Goal: Transaction & Acquisition: Book appointment/travel/reservation

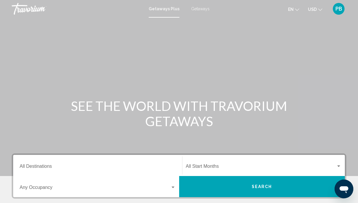
click at [164, 8] on span "Getaways Plus" at bounding box center [164, 8] width 31 height 5
click at [37, 165] on input "Destination All Destinations" at bounding box center [98, 167] width 156 height 5
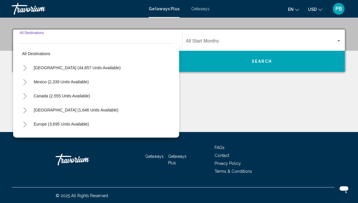
scroll to position [126, 0]
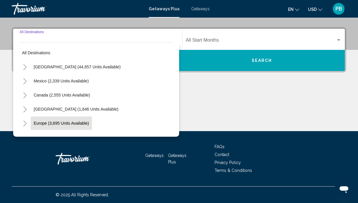
click at [45, 122] on span "Europe (3,695 units available)" at bounding box center [61, 123] width 55 height 5
type input "**********"
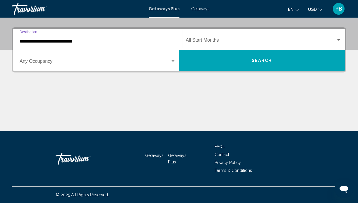
click at [206, 38] on div "Start Month All Start Months" at bounding box center [264, 39] width 156 height 18
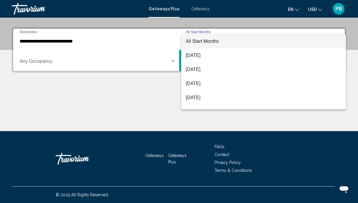
click at [206, 38] on span "All Start Months" at bounding box center [264, 41] width 156 height 14
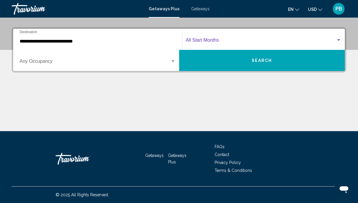
click at [206, 38] on div "Start Month All Start Months" at bounding box center [264, 39] width 156 height 18
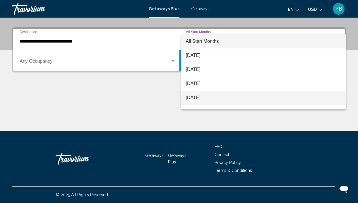
click at [195, 97] on span "November 2025" at bounding box center [264, 97] width 156 height 14
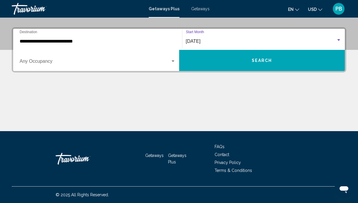
click at [233, 62] on button "Search" at bounding box center [262, 60] width 166 height 21
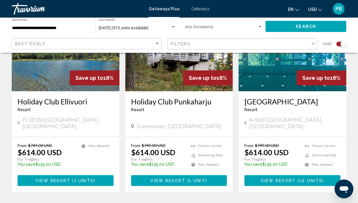
scroll to position [950, 0]
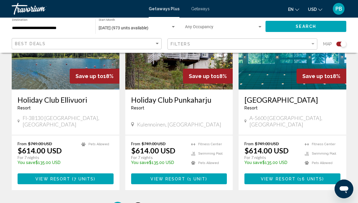
click at [137, 202] on span "2" at bounding box center [138, 207] width 3 height 6
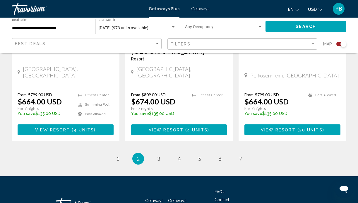
scroll to position [959, 0]
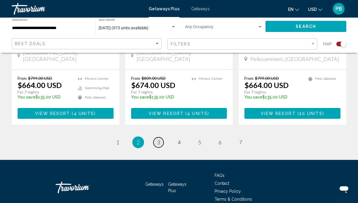
click at [158, 139] on span "3" at bounding box center [158, 142] width 3 height 6
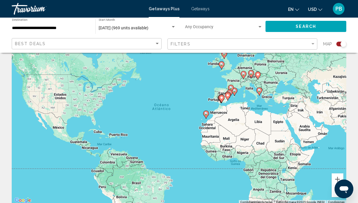
scroll to position [30, 0]
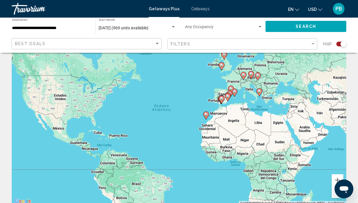
click at [76, 39] on div "Best Deals" at bounding box center [87, 43] width 145 height 11
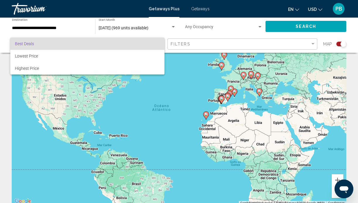
click at [184, 40] on div at bounding box center [179, 101] width 358 height 203
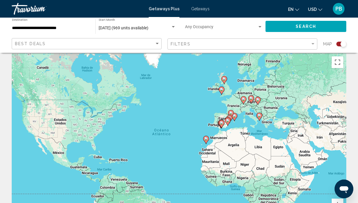
scroll to position [0, 0]
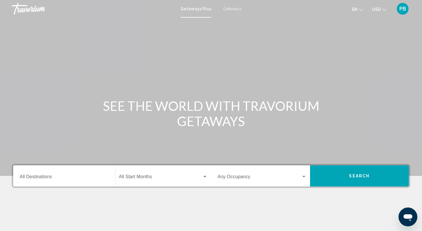
click at [232, 9] on span "Getaways" at bounding box center [232, 8] width 18 height 5
click at [32, 178] on input "Destination All Destinations" at bounding box center [64, 177] width 89 height 5
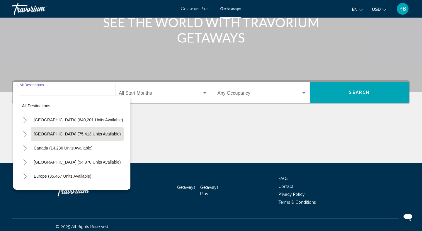
scroll to position [80, 0]
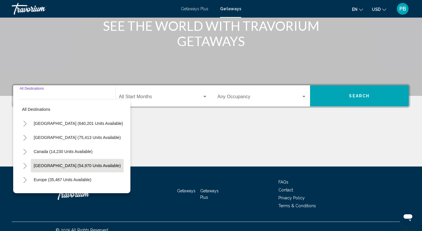
click at [40, 161] on button "Caribbean & Atlantic Islands (54,970 units available)" at bounding box center [77, 165] width 93 height 13
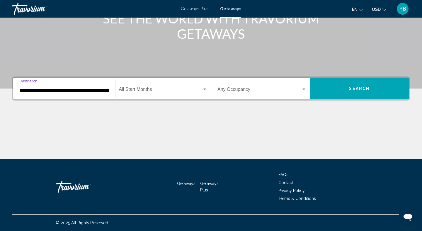
click at [52, 91] on input "**********" at bounding box center [64, 90] width 89 height 5
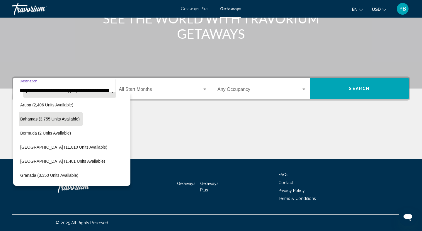
scroll to position [69, 8]
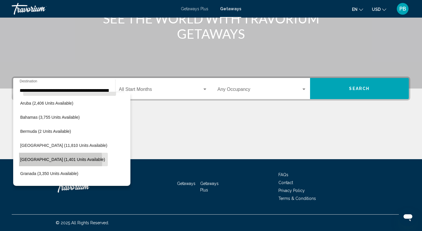
click at [51, 160] on span "Dominican Republic (1,401 units available)" at bounding box center [62, 159] width 85 height 5
type input "**********"
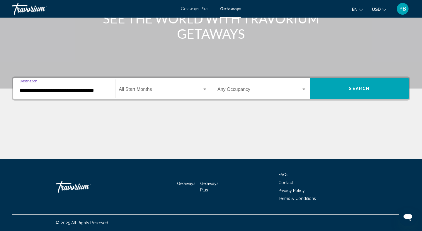
click at [163, 90] on span "Search widget" at bounding box center [160, 90] width 83 height 5
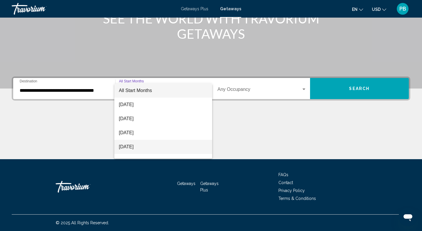
click at [145, 145] on span "November 2025" at bounding box center [163, 147] width 89 height 14
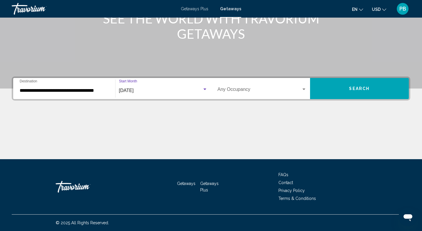
click at [292, 88] on span "Search widget" at bounding box center [259, 90] width 84 height 5
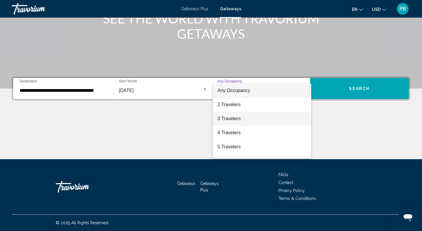
click at [278, 119] on span "3 Travelers" at bounding box center [261, 119] width 89 height 14
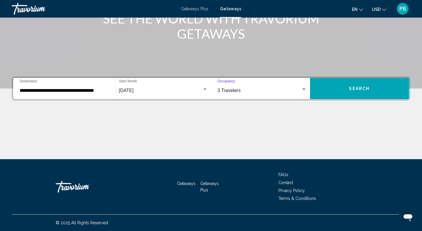
click at [341, 87] on button "Search" at bounding box center [359, 88] width 99 height 21
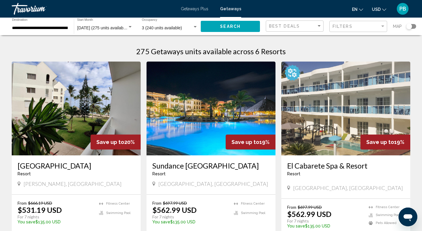
click at [193, 25] on div "Search widget" at bounding box center [194, 27] width 5 height 5
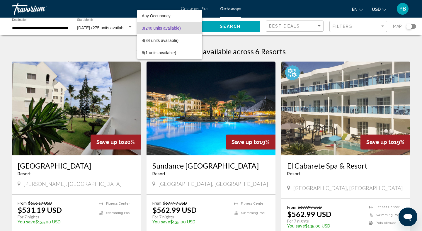
click at [193, 25] on span "3 (240 units available)" at bounding box center [170, 28] width 56 height 12
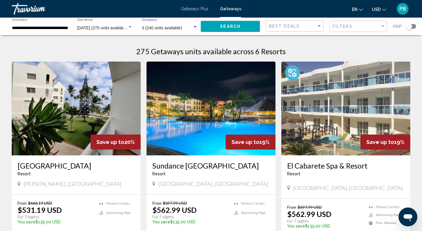
click at [233, 21] on button "Search" at bounding box center [230, 26] width 59 height 11
click at [280, 25] on span "Best Deals" at bounding box center [284, 26] width 31 height 5
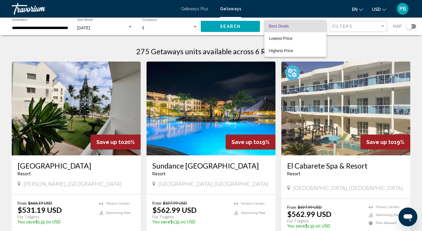
click at [357, 23] on div at bounding box center [211, 115] width 422 height 231
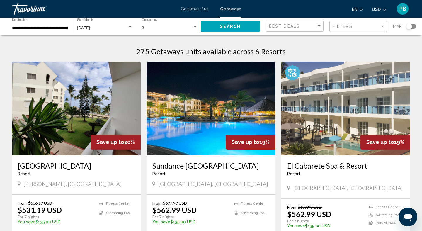
click at [357, 23] on div "Filters" at bounding box center [358, 26] width 53 height 11
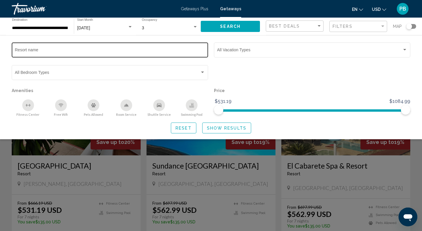
click at [137, 51] on input "Resort name" at bounding box center [110, 51] width 190 height 5
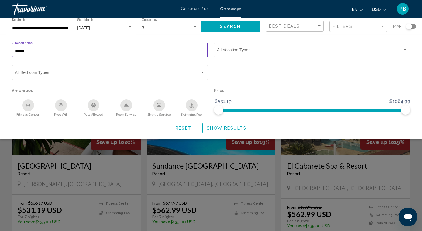
type input "*******"
click at [186, 125] on span "Reset" at bounding box center [183, 127] width 16 height 5
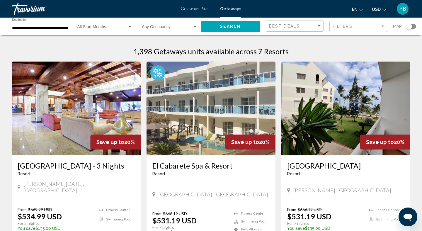
click at [230, 7] on span "Getaways" at bounding box center [230, 8] width 21 height 5
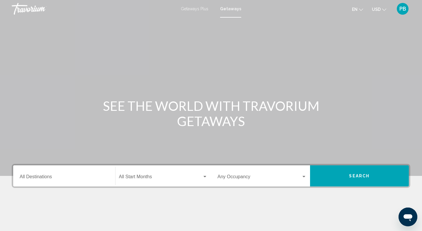
click at [42, 175] on input "Destination All Destinations" at bounding box center [64, 177] width 89 height 5
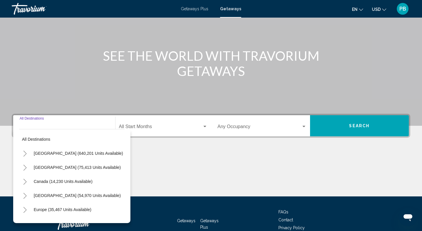
scroll to position [87, 0]
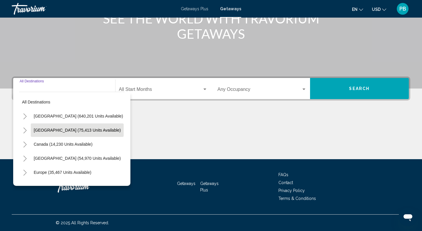
click at [49, 131] on span "Mexico (75,413 units available)" at bounding box center [77, 130] width 87 height 5
type input "**********"
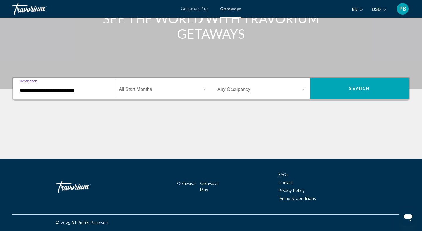
click at [151, 90] on span "Search widget" at bounding box center [160, 90] width 83 height 5
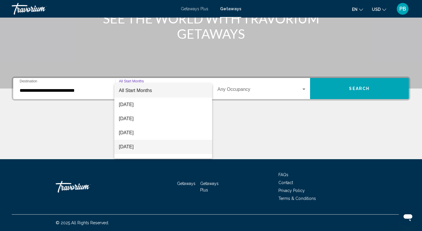
click at [142, 143] on span "November 2025" at bounding box center [163, 147] width 89 height 14
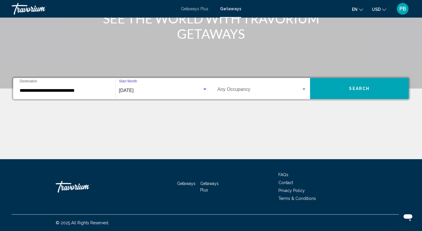
click at [304, 88] on div "Search widget" at bounding box center [303, 88] width 3 height 1
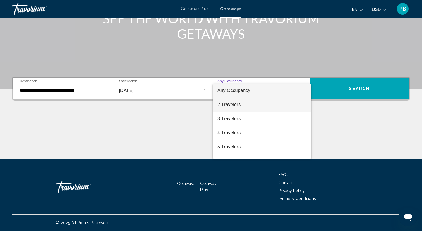
click at [297, 106] on span "2 Travelers" at bounding box center [261, 104] width 89 height 14
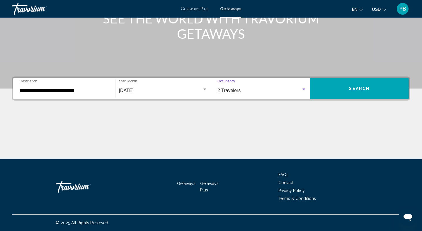
click at [353, 89] on span "Search" at bounding box center [359, 88] width 20 height 5
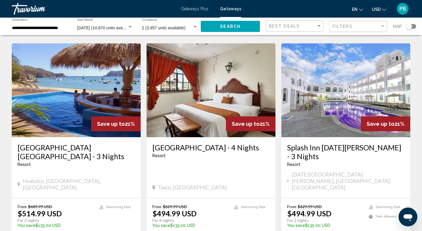
scroll to position [648, 0]
click at [100, 74] on img "Main content" at bounding box center [76, 90] width 129 height 94
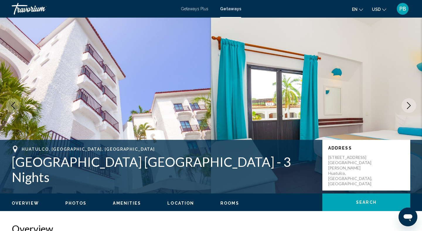
click at [411, 104] on icon "Next image" at bounding box center [408, 105] width 7 height 7
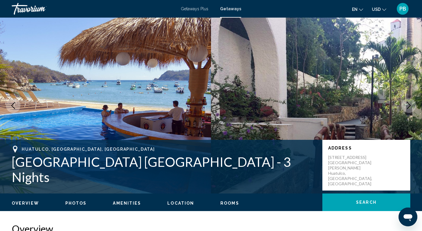
click at [411, 104] on icon "Next image" at bounding box center [408, 105] width 7 height 7
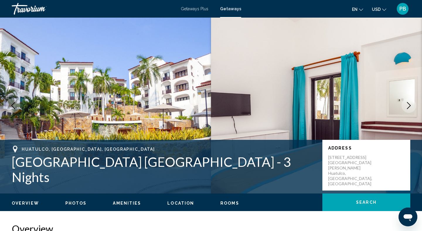
click at [411, 104] on icon "Next image" at bounding box center [408, 105] width 7 height 7
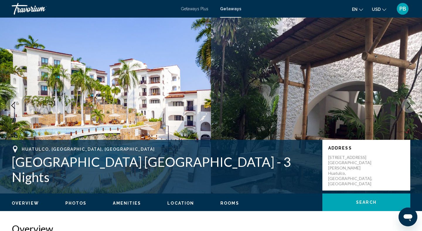
click at [411, 104] on icon "Next image" at bounding box center [408, 105] width 7 height 7
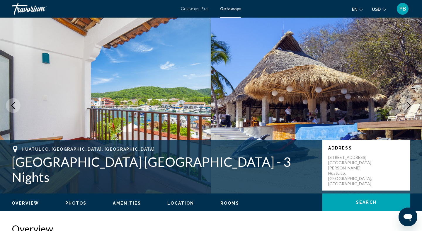
click at [411, 104] on icon "Next image" at bounding box center [408, 105] width 7 height 7
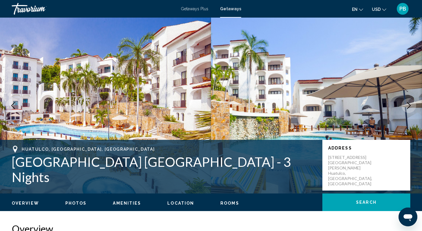
click at [411, 104] on icon "Next image" at bounding box center [408, 105] width 7 height 7
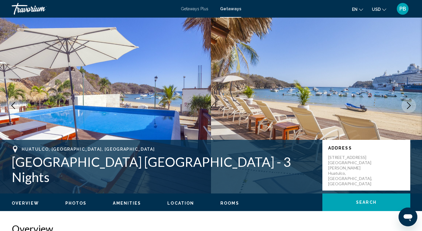
click at [411, 104] on icon "Next image" at bounding box center [408, 105] width 7 height 7
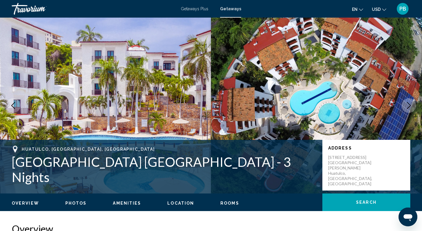
click at [411, 104] on icon "Next image" at bounding box center [408, 105] width 7 height 7
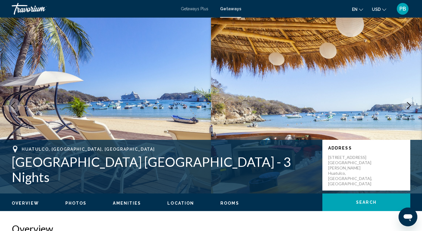
click at [411, 104] on icon "Next image" at bounding box center [408, 105] width 7 height 7
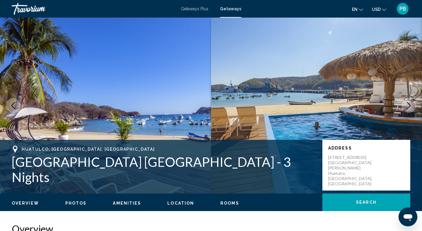
click at [411, 104] on icon "Next image" at bounding box center [408, 105] width 7 height 7
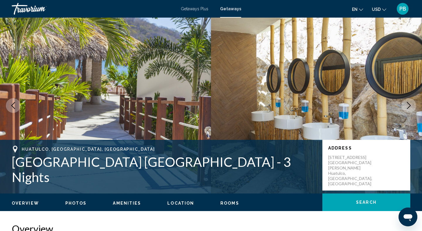
click at [411, 104] on icon "Next image" at bounding box center [408, 105] width 7 height 7
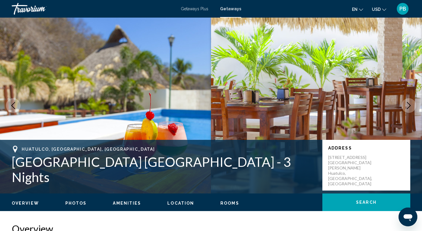
click at [411, 104] on icon "Next image" at bounding box center [408, 105] width 7 height 7
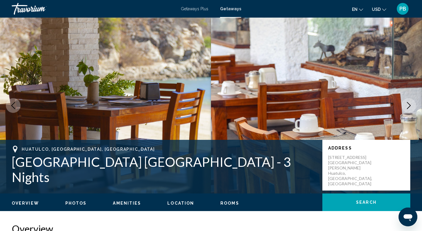
click at [411, 104] on icon "Next image" at bounding box center [408, 105] width 7 height 7
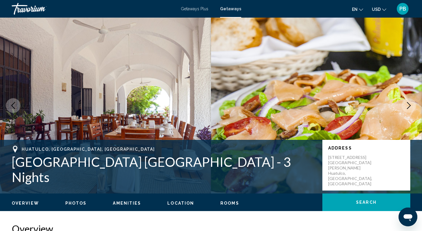
click at [411, 104] on icon "Next image" at bounding box center [408, 105] width 7 height 7
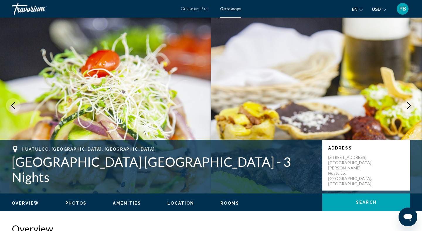
click at [411, 104] on icon "Next image" at bounding box center [408, 105] width 7 height 7
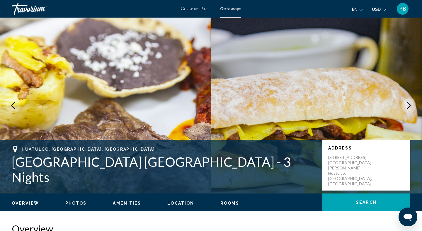
click at [411, 104] on icon "Next image" at bounding box center [408, 105] width 7 height 7
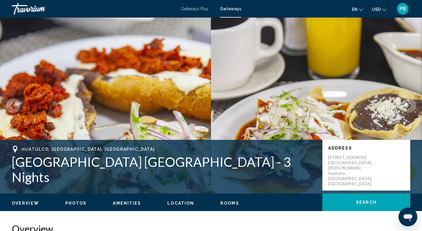
click at [411, 104] on icon "Next image" at bounding box center [408, 105] width 7 height 7
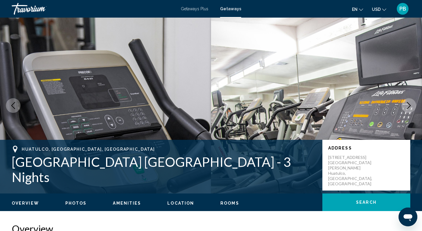
click at [411, 104] on icon "Next image" at bounding box center [408, 105] width 7 height 7
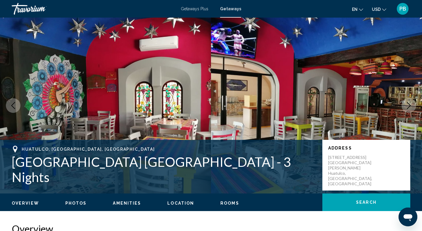
click at [411, 104] on icon "Next image" at bounding box center [408, 105] width 7 height 7
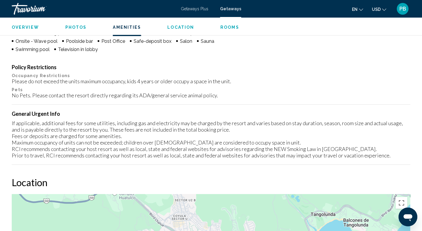
scroll to position [543, 0]
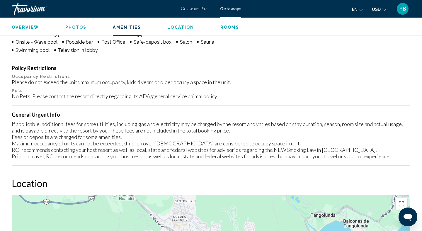
click at [227, 8] on span "Getaways" at bounding box center [230, 8] width 21 height 5
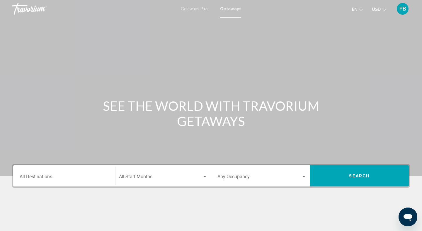
click at [354, 9] on span "en" at bounding box center [355, 9] width 6 height 5
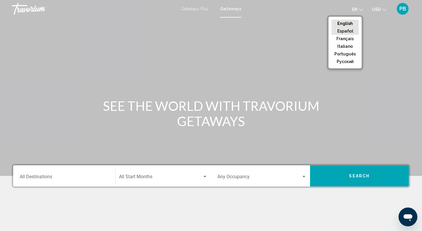
click at [351, 30] on button "Español" at bounding box center [344, 31] width 27 height 8
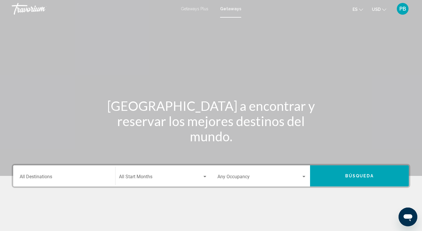
click at [66, 177] on input "Destination All Destinations" at bounding box center [64, 177] width 89 height 5
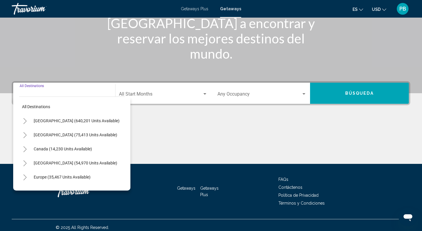
scroll to position [87, 0]
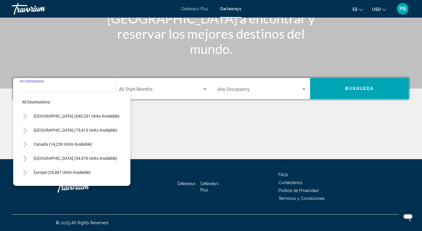
click at [66, 177] on button "Europe (35,467 units available)" at bounding box center [62, 171] width 63 height 13
type input "**********"
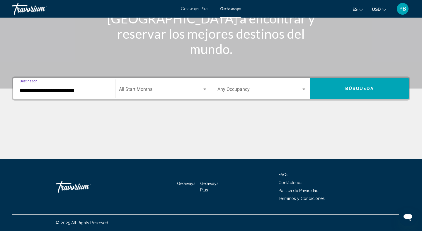
click at [163, 88] on div "Start Month All Start Months" at bounding box center [163, 88] width 89 height 18
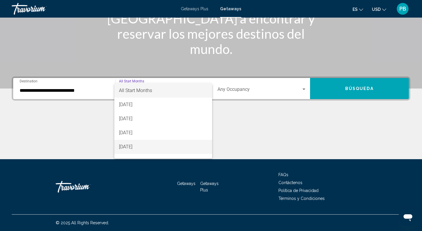
click at [139, 146] on span "November 2025" at bounding box center [163, 147] width 89 height 14
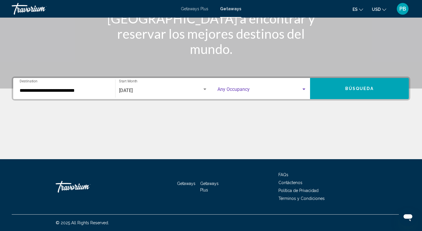
click at [280, 90] on span "Search widget" at bounding box center [259, 90] width 84 height 5
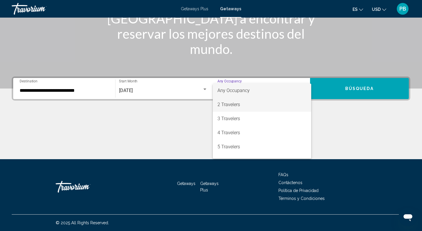
click at [275, 102] on span "2 Travelers" at bounding box center [261, 104] width 89 height 14
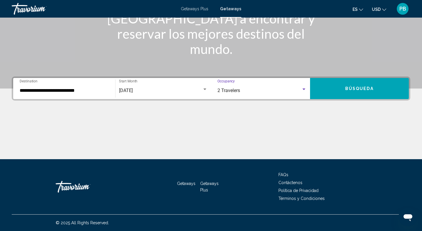
click at [331, 89] on button "Búsqueda" at bounding box center [359, 88] width 99 height 21
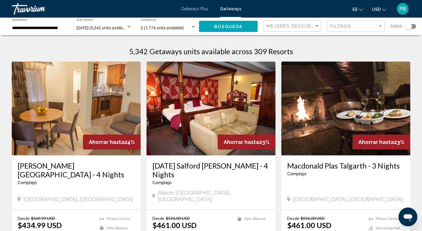
click at [233, 6] on span "Getaways" at bounding box center [230, 8] width 21 height 5
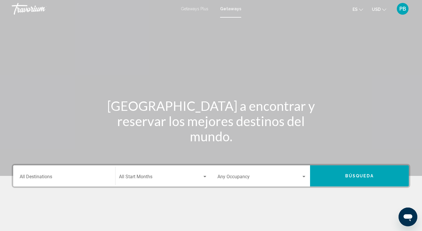
click at [55, 175] on input "Destination All Destinations" at bounding box center [64, 177] width 89 height 5
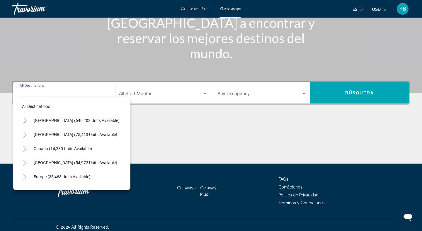
scroll to position [87, 0]
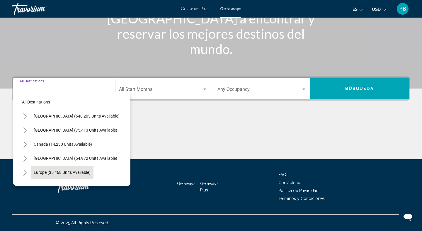
click at [59, 171] on span "Europe (35,468 units available)" at bounding box center [62, 172] width 57 height 5
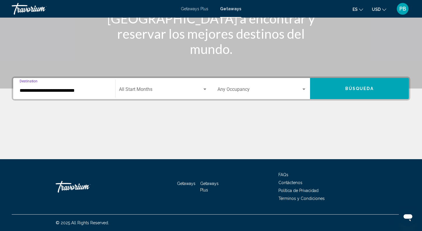
click at [39, 90] on input "**********" at bounding box center [64, 90] width 89 height 5
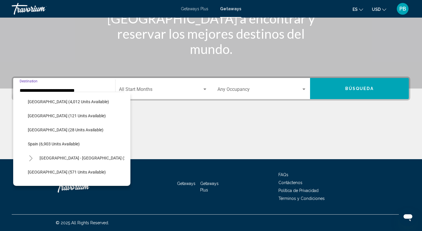
scroll to position [281, 0]
click at [56, 156] on span "Spain - Canary Islands (2,523 units available)" at bounding box center [102, 158] width 124 height 5
type input "**********"
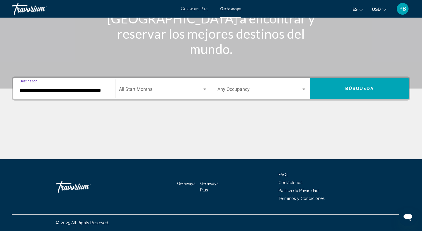
click at [205, 88] on div "Search widget" at bounding box center [204, 88] width 3 height 1
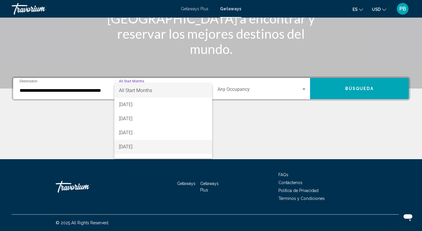
click at [163, 142] on span "November 2025" at bounding box center [163, 147] width 89 height 14
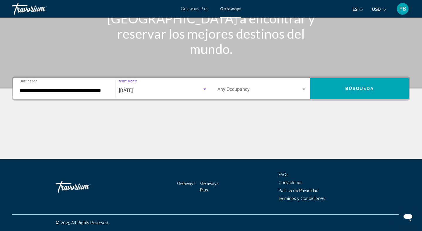
click at [300, 90] on span "Search widget" at bounding box center [259, 90] width 84 height 5
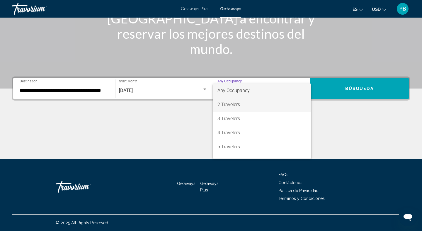
click at [283, 103] on span "2 Travelers" at bounding box center [261, 104] width 89 height 14
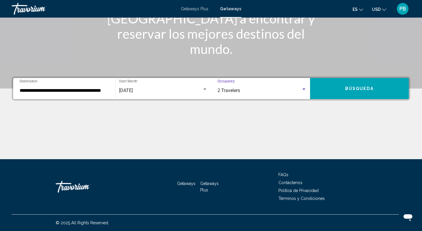
click at [346, 83] on button "Búsqueda" at bounding box center [359, 88] width 99 height 21
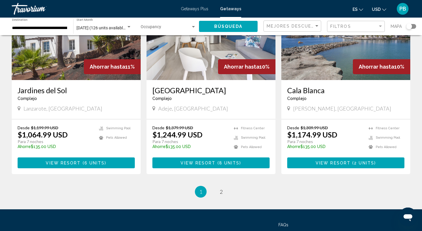
scroll to position [704, 0]
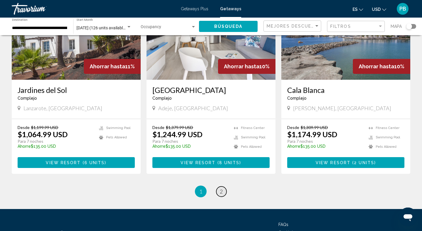
click at [220, 188] on span "2" at bounding box center [221, 191] width 3 height 6
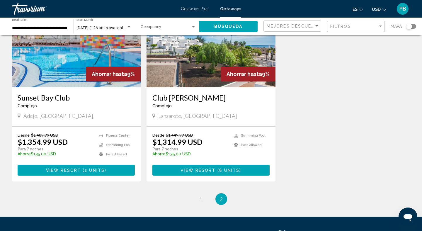
scroll to position [71, 0]
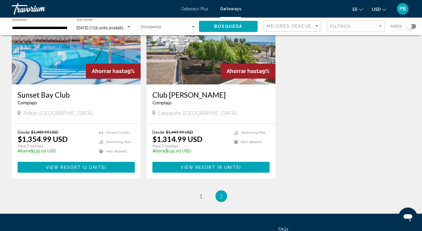
click at [218, 165] on span "( 8 units )" at bounding box center [228, 167] width 26 height 5
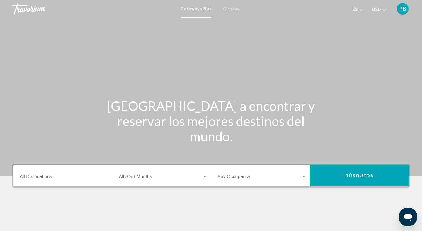
click at [195, 10] on span "Getaways Plus" at bounding box center [195, 8] width 31 height 5
